Goal: Find specific page/section: Find specific page/section

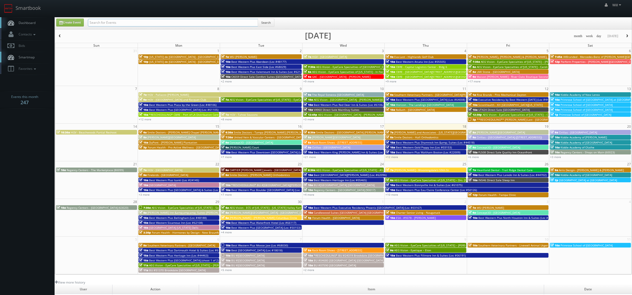
click at [155, 23] on input "text" at bounding box center [173, 23] width 170 height 8
paste input "(09-17-25) Rack Room Shoes - 1085 Gateway Plaza"
drag, startPoint x: 107, startPoint y: 24, endPoint x: 33, endPoint y: 22, distance: 73.7
click at [33, 22] on body "Smartbook Toggle Side Navigation Toggle Top Navigation Will Will Profile Logout…" at bounding box center [316, 193] width 632 height 387
drag, startPoint x: 107, startPoint y: 23, endPoint x: -1, endPoint y: 2, distance: 110.1
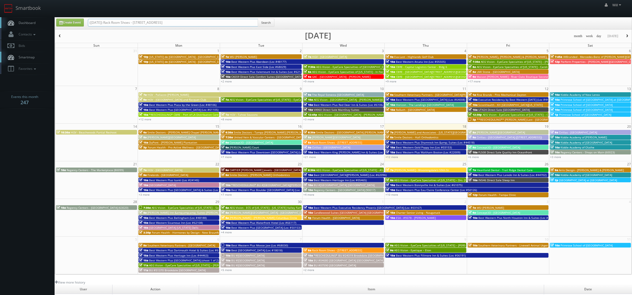
click at [0, 2] on html "Smartbook Toggle Side Navigation Toggle Top Navigation Will Will Profile Logout…" at bounding box center [316, 193] width 632 height 387
type input "Rack Room Shoes - [STREET_ADDRESS]"
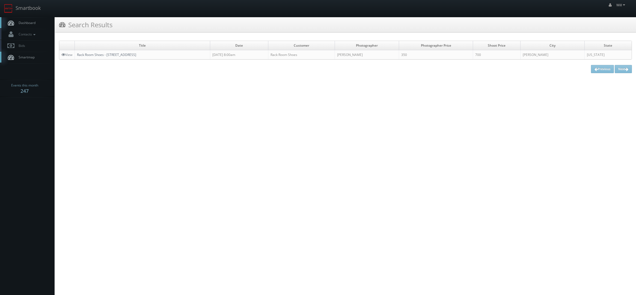
click at [82, 53] on link "Rack Room Shoes - [STREET_ADDRESS]" at bounding box center [106, 54] width 59 height 5
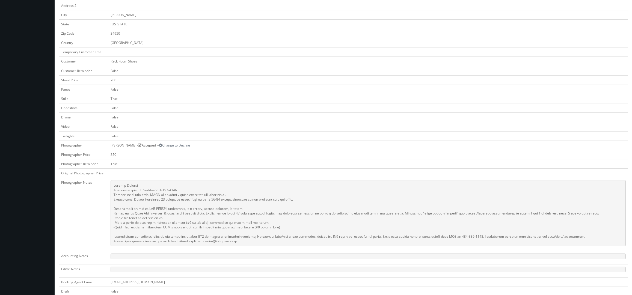
scroll to position [109, 0]
